Goal: Check status: Check status

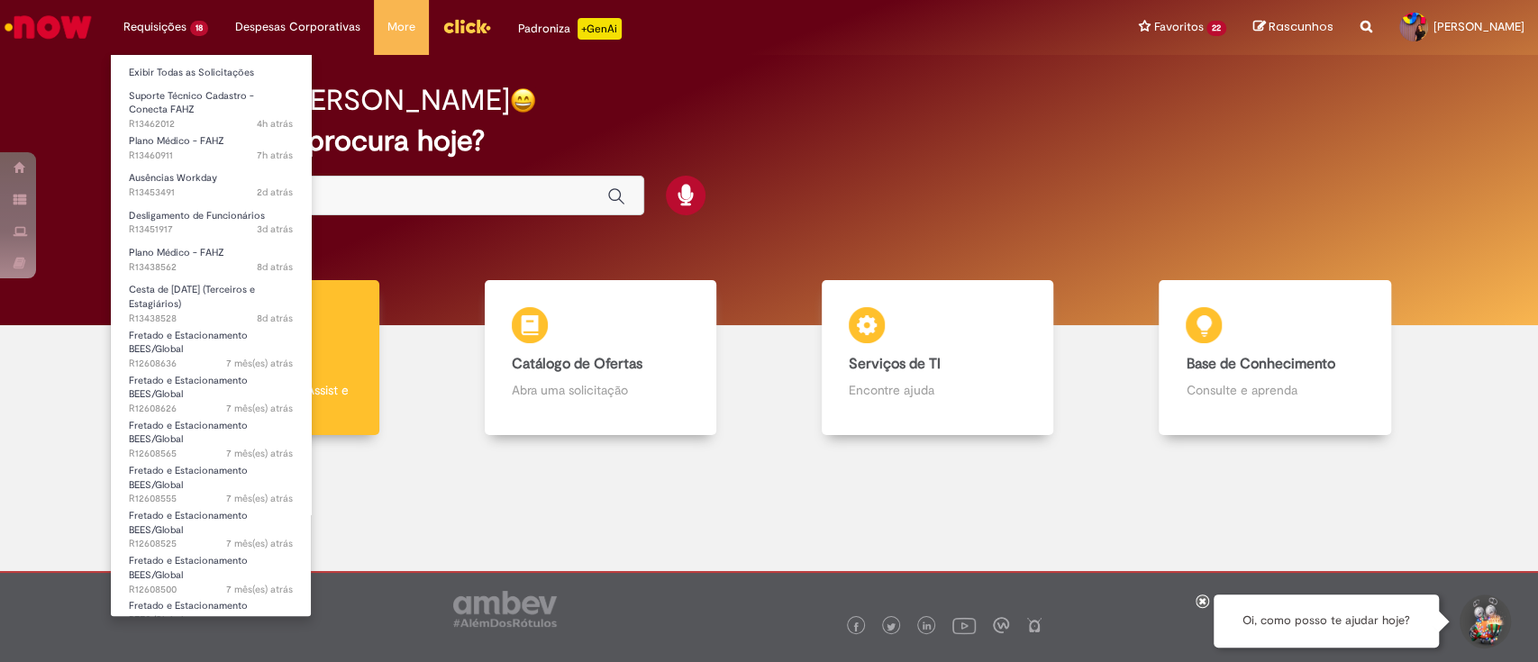
click at [164, 58] on ul "Exibir Todas as Solicitações Suporte Técnico Cadastro - Conecta FAHZ 4h atrás 4…" at bounding box center [211, 335] width 202 height 563
click at [161, 69] on link "Exibir Todas as Solicitações" at bounding box center [211, 73] width 200 height 20
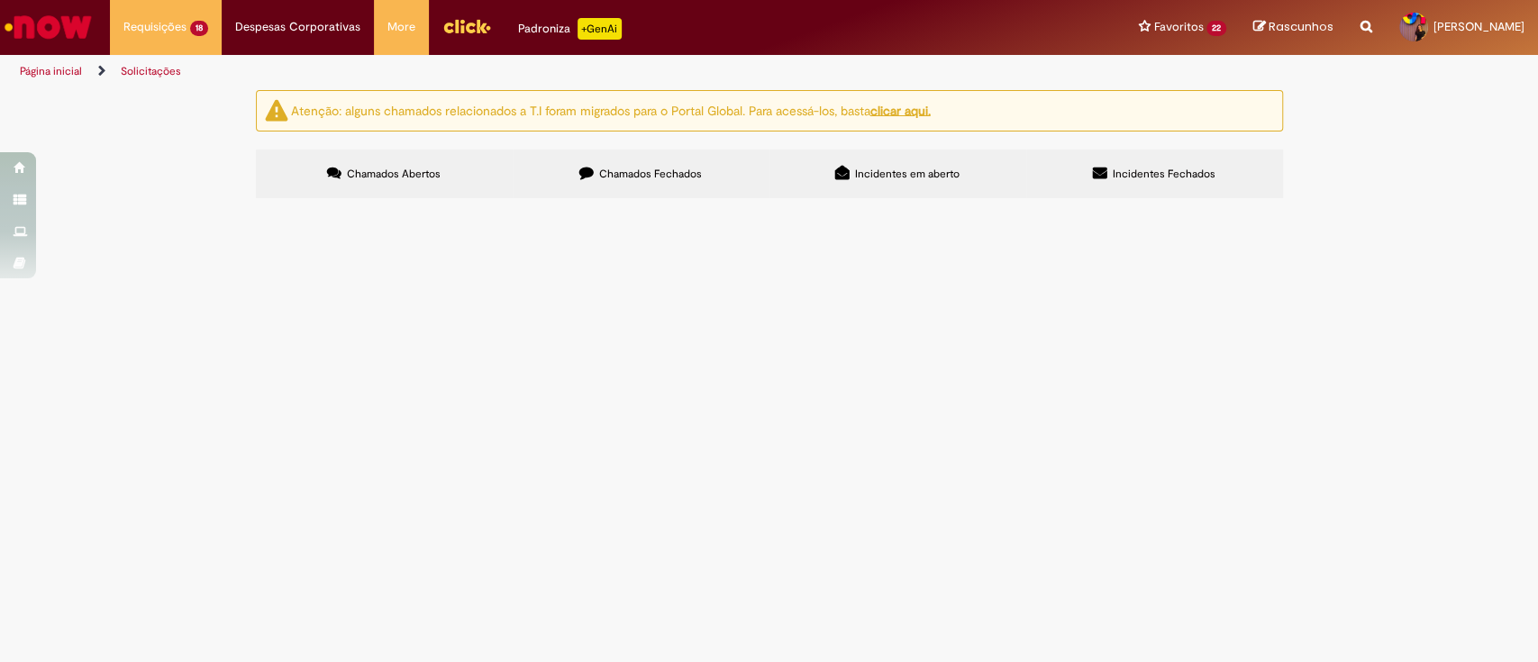
scroll to position [30, 0]
click at [603, 150] on label "Chamados Fechados" at bounding box center [641, 174] width 257 height 49
click at [0, 0] on input "Pesquisar" at bounding box center [0, 0] width 0 height 0
type input "*******"
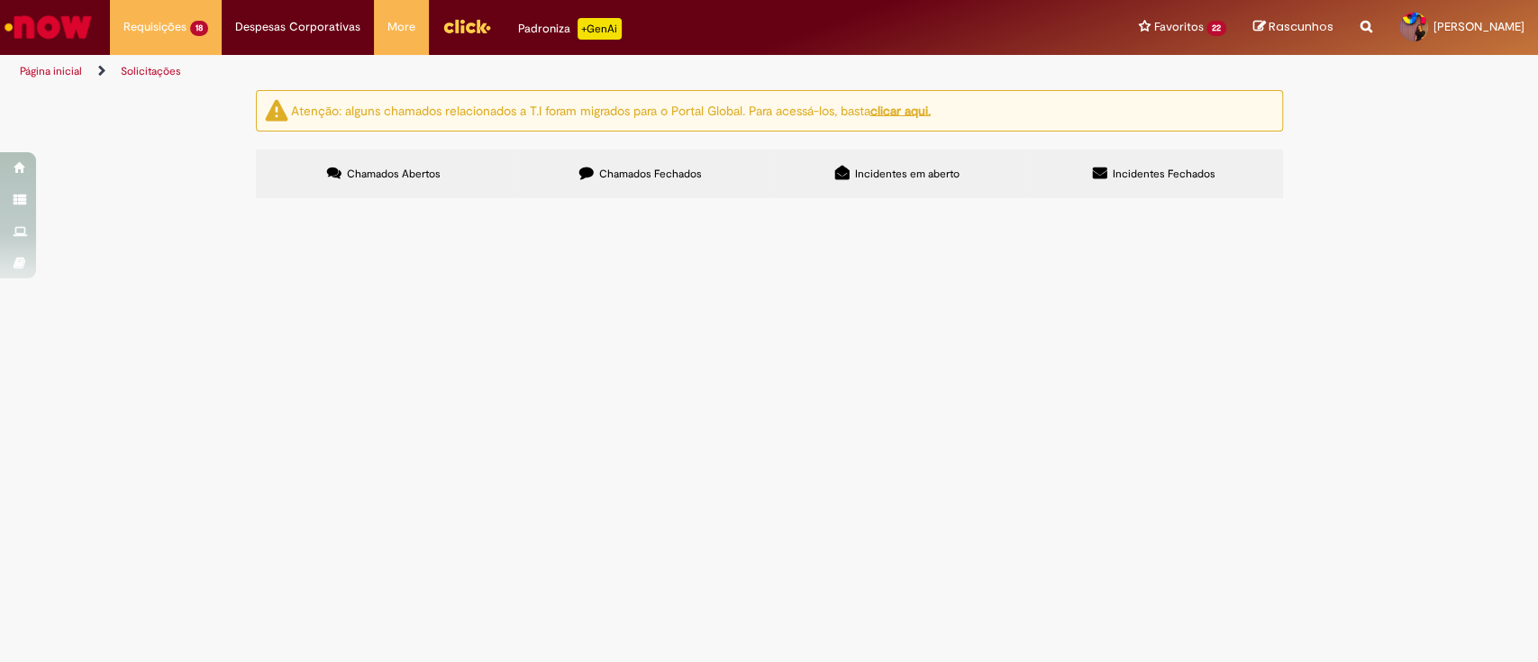
click at [0, 0] on button "Pesquisar" at bounding box center [0, 0] width 0 height 0
click at [1346, 204] on div "Atenção: alguns chamados relacionados a T.I foram migrados para o Portal Global…" at bounding box center [769, 147] width 1538 height 114
click at [0, 0] on span at bounding box center [0, 0] width 0 height 0
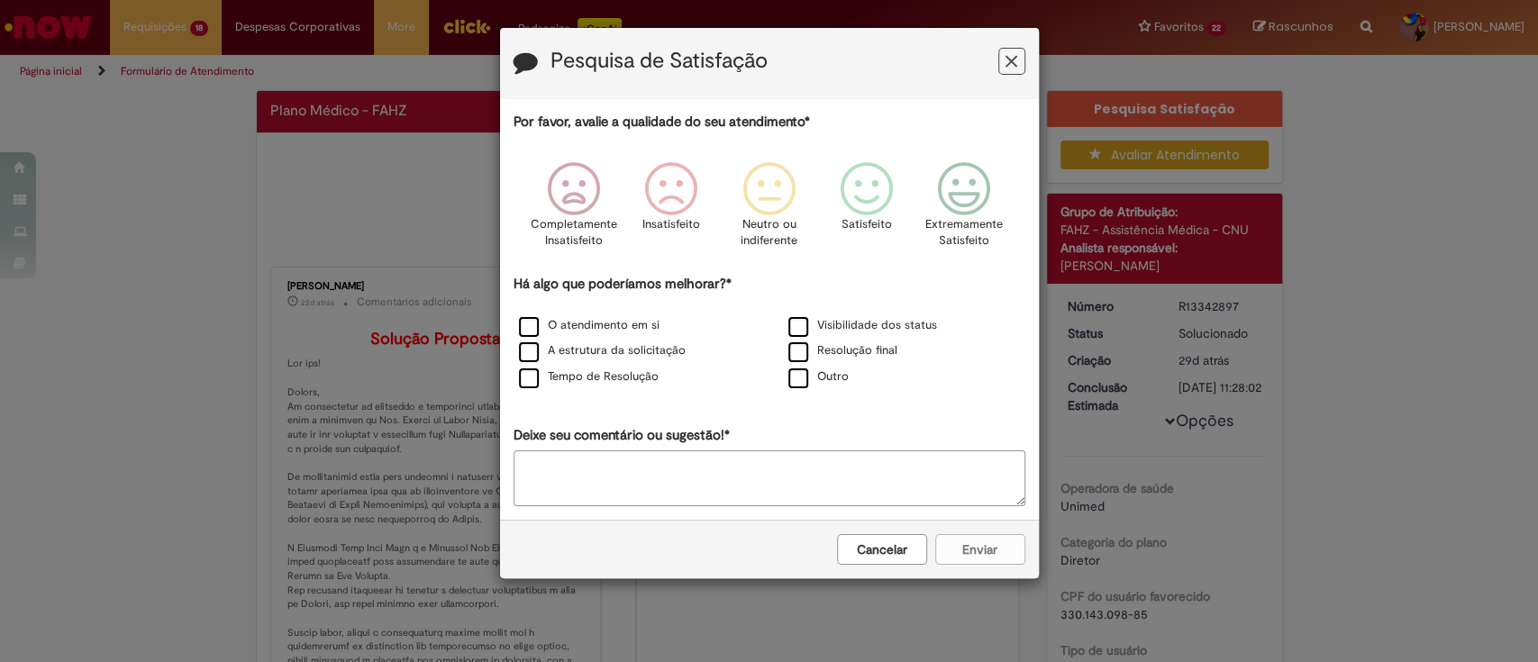
click at [1014, 65] on icon "Feedback" at bounding box center [1011, 61] width 12 height 19
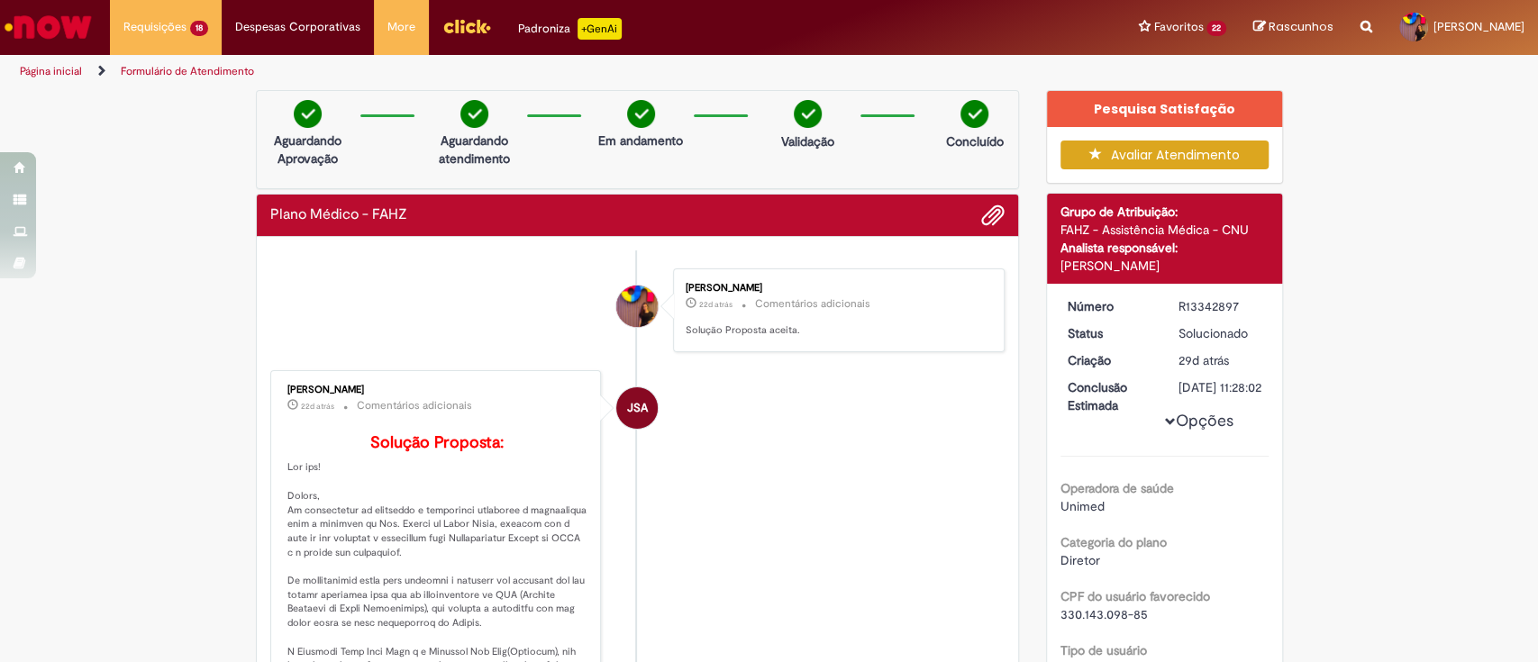
click at [1183, 299] on div "R13342897" at bounding box center [1220, 306] width 84 height 18
copy div "R13342897"
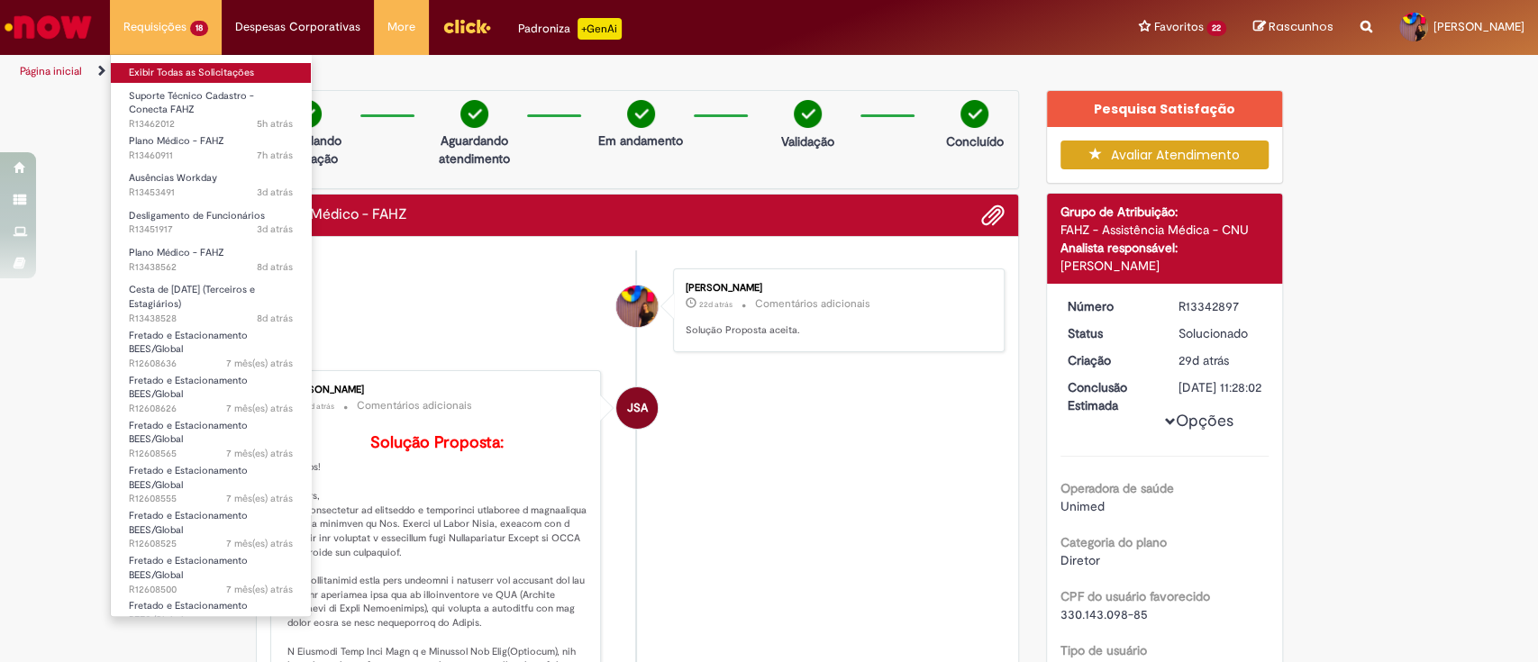
click at [205, 68] on link "Exibir Todas as Solicitações" at bounding box center [211, 73] width 200 height 20
